Goal: Task Accomplishment & Management: Use online tool/utility

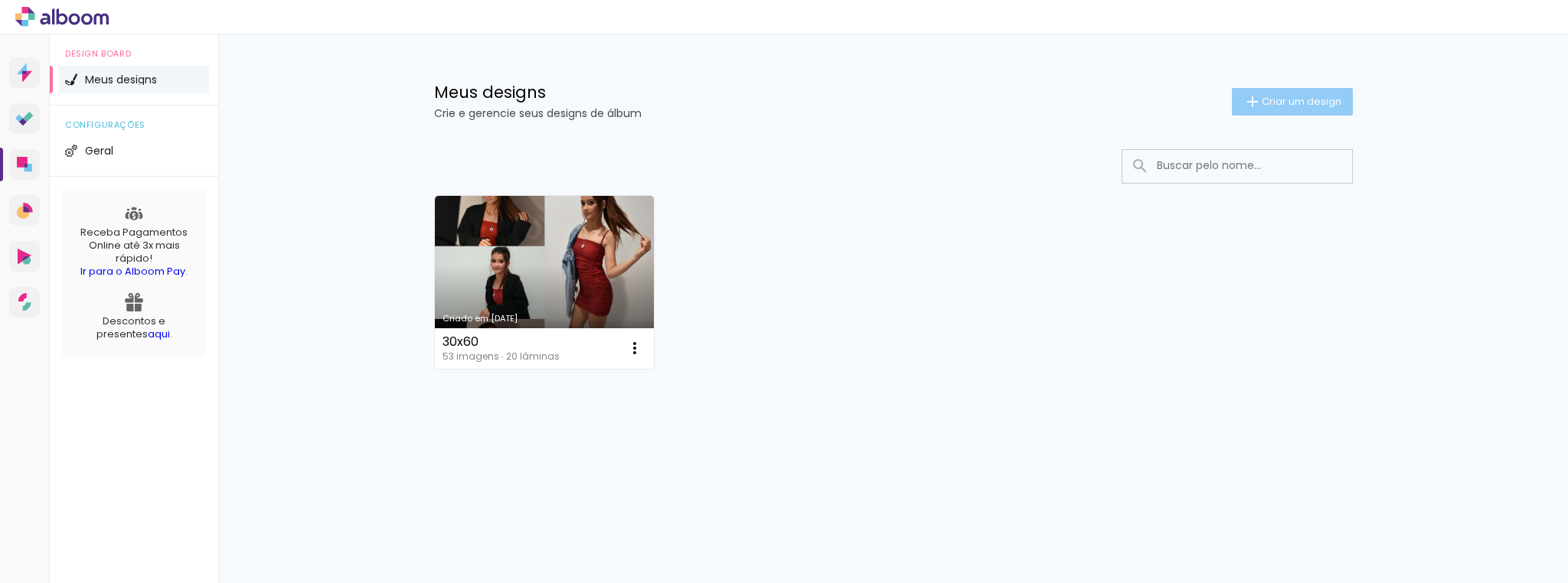
click at [1289, 106] on span "Criar um design" at bounding box center [1301, 101] width 79 height 10
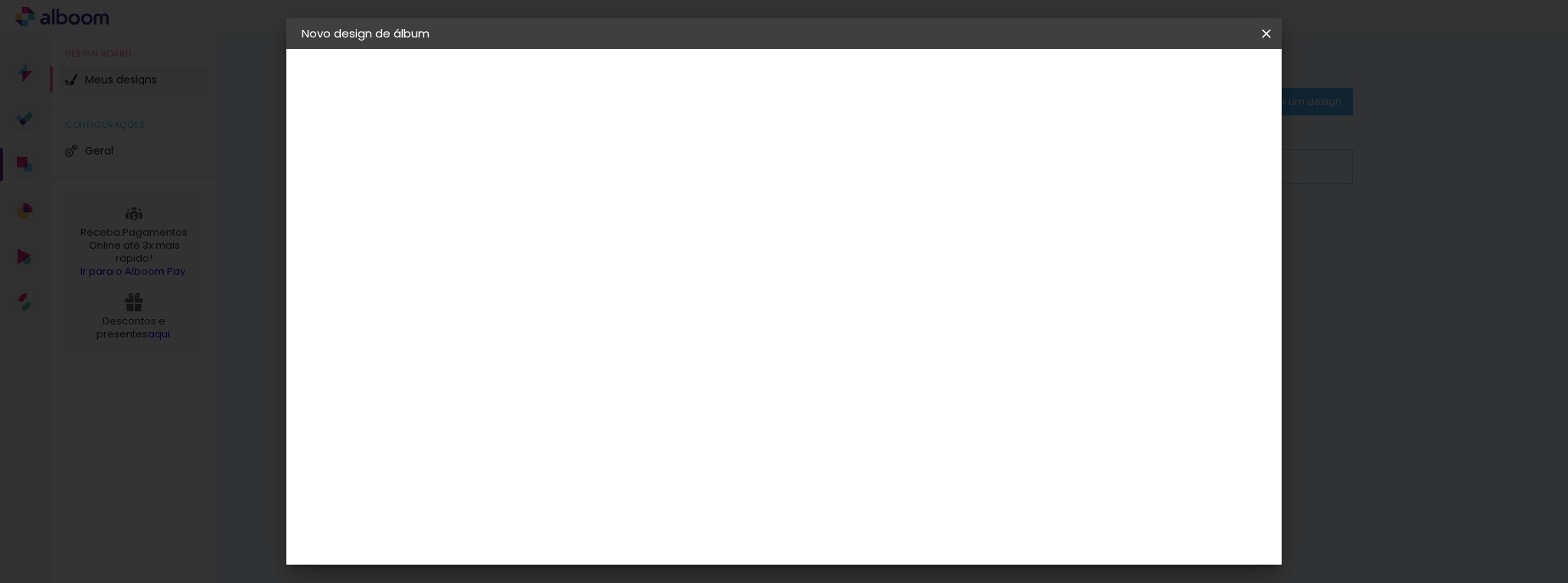
click at [309, 82] on iron-icon at bounding box center [311, 81] width 18 height 18
click at [373, 116] on iron-pages "Preenchendo título..." at bounding box center [386, 113] width 168 height 30
click at [599, 101] on p "Dê um título ao seu álbum." at bounding box center [567, 109] width 118 height 25
click at [552, 214] on input at bounding box center [552, 206] width 0 height 24
type input "ALBUM CLASSIC 30X70- COD 04654"
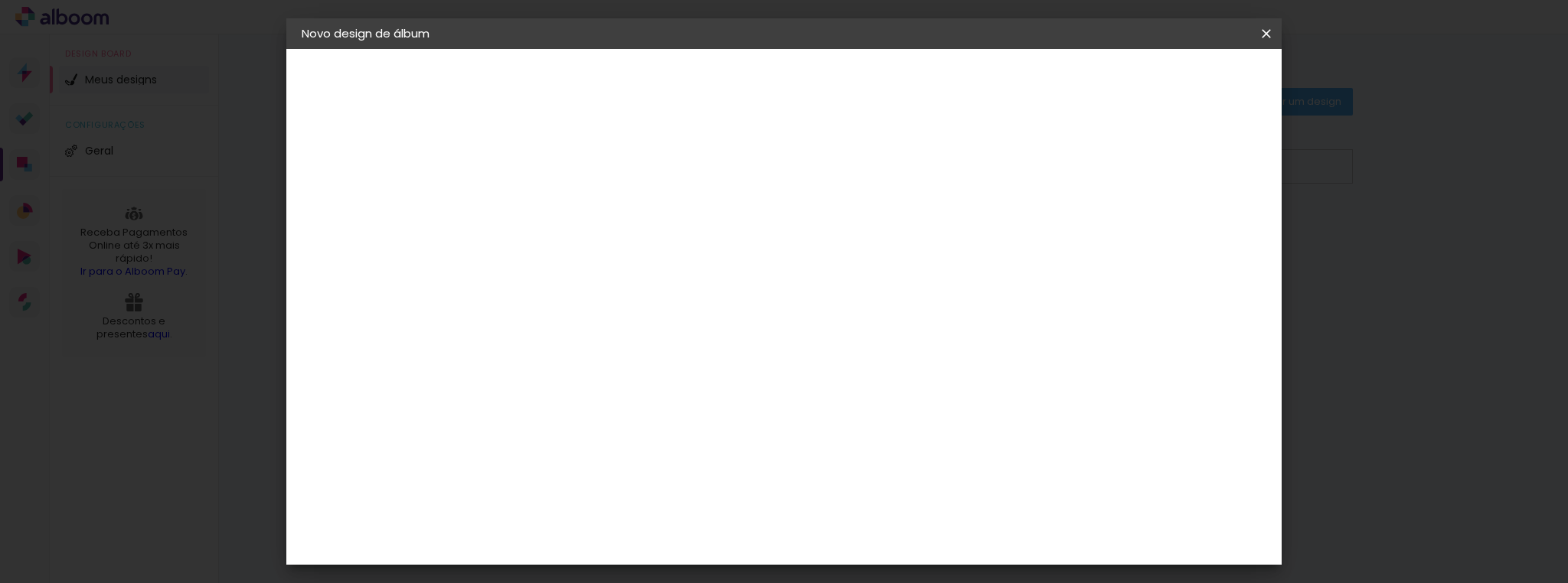
type paper-input "ALBUM CLASSIC 30X70- COD 04654"
click at [358, 194] on iron-pages "Fornecedor Escolhendo fornecedor..." at bounding box center [386, 188] width 168 height 30
click at [340, 157] on div "2. Especificações" at bounding box center [386, 157] width 168 height 18
click at [339, 266] on div "3. Revisão" at bounding box center [386, 268] width 168 height 18
click at [0, 0] on slot "Avançar" at bounding box center [0, 0] width 0 height 0
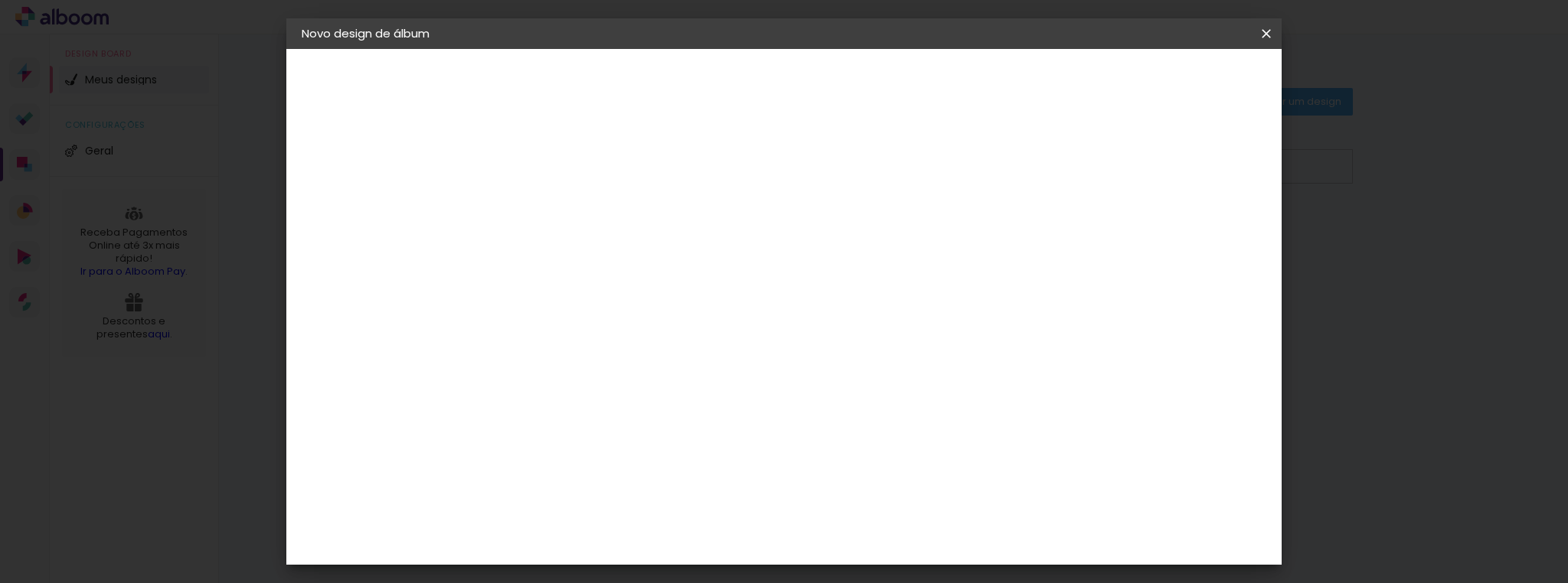
click at [668, 295] on input at bounding box center [591, 291] width 155 height 19
click at [656, 244] on input "[GEOGRAPHIC_DATA]" at bounding box center [585, 244] width 142 height 19
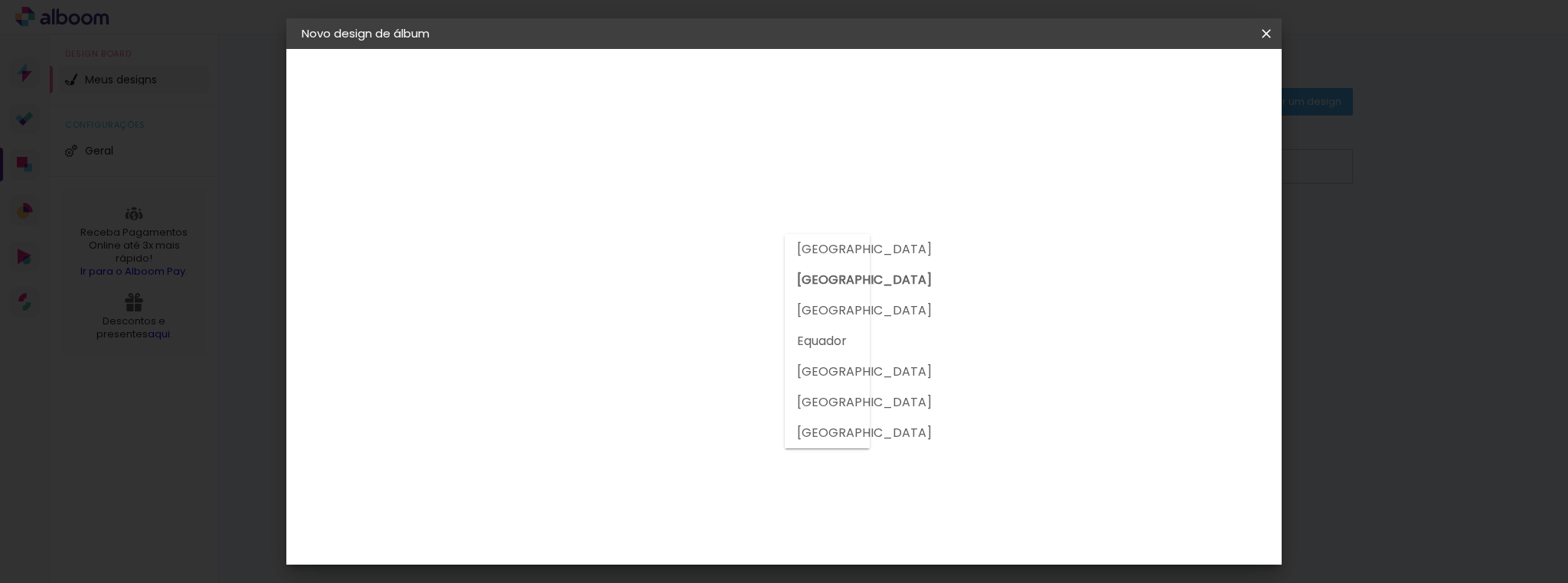
click at [668, 297] on input at bounding box center [591, 291] width 155 height 19
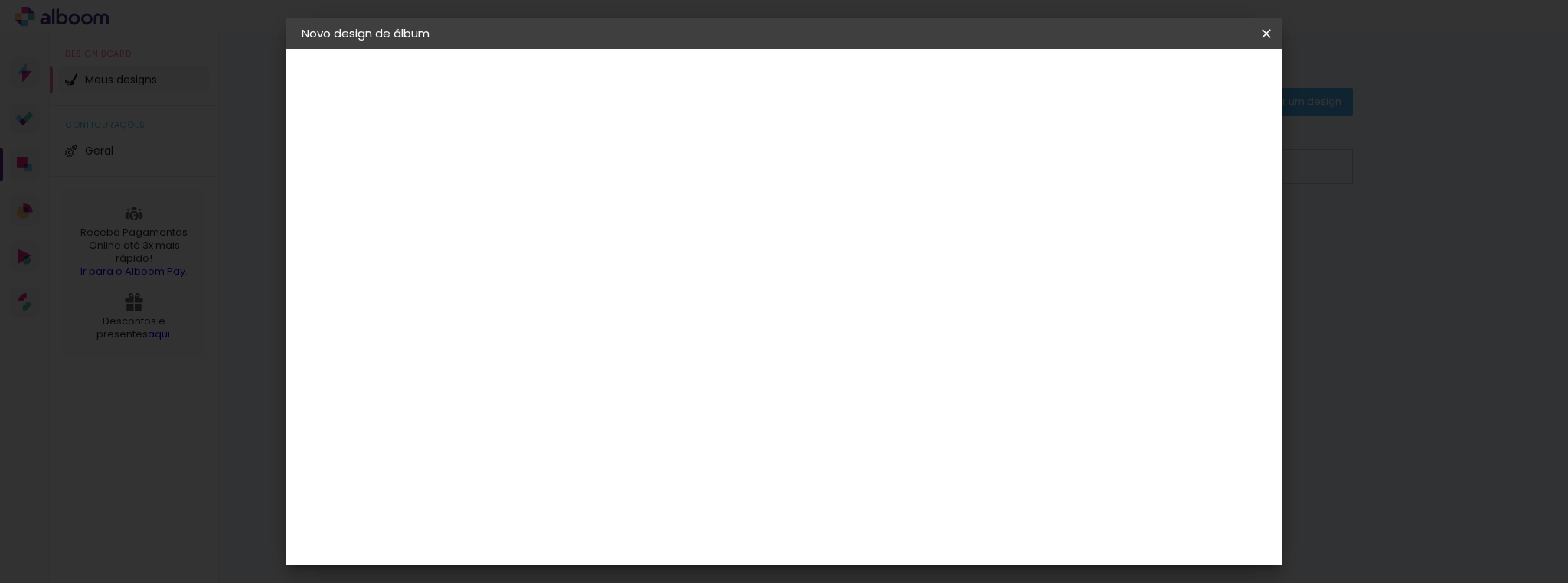
click at [820, 313] on div "Sugerir uma encadernadora" at bounding box center [772, 319] width 95 height 25
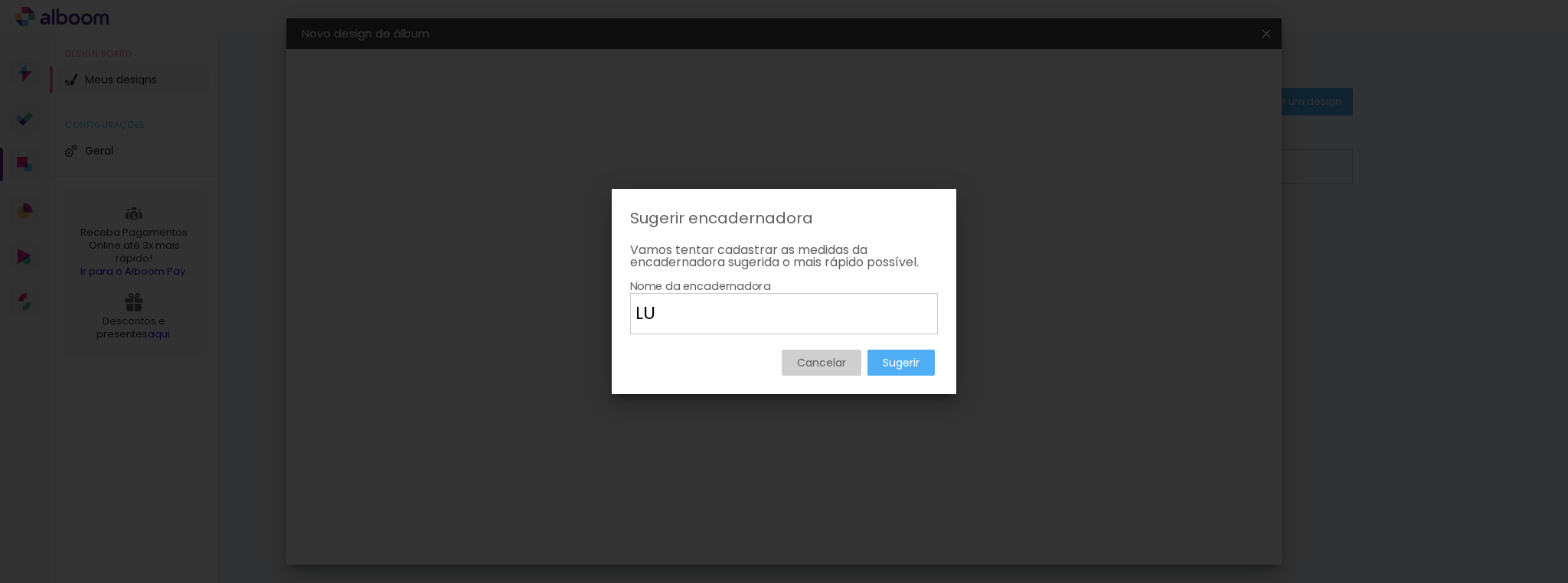
type input "L"
click at [0, 0] on slot "Cancelar" at bounding box center [0, 0] width 0 height 0
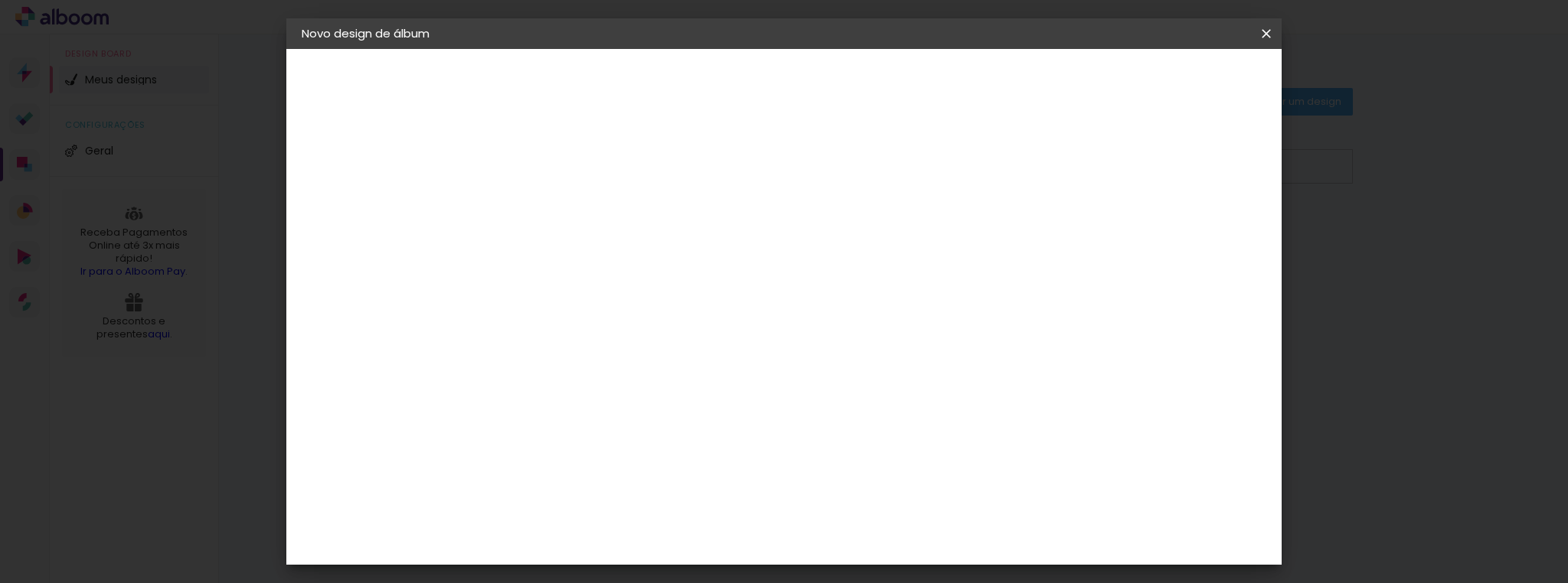
click at [0, 0] on slot "Tamanho Livre" at bounding box center [0, 0] width 0 height 0
click at [0, 0] on slot "Avançar" at bounding box center [0, 0] width 0 height 0
click at [630, 257] on iron-icon at bounding box center [621, 267] width 18 height 18
